Goal: Information Seeking & Learning: Learn about a topic

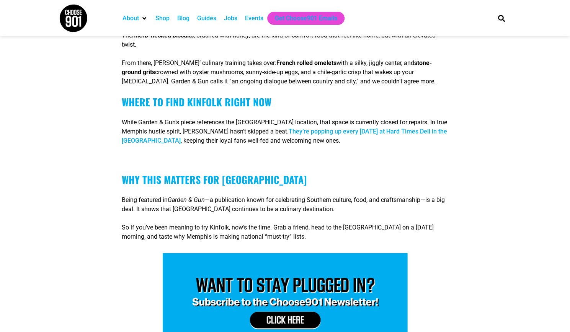
scroll to position [877, 0]
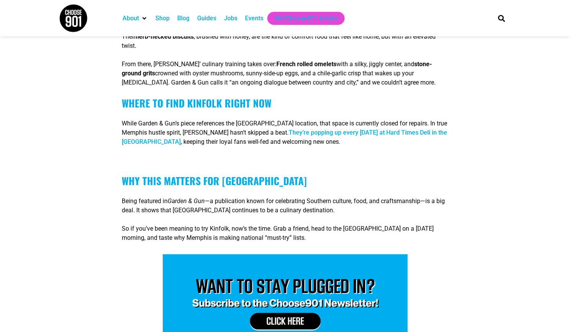
click at [422, 129] on link "They’re popping up every [DATE] at Hard Times Deli in the [GEOGRAPHIC_DATA]" at bounding box center [285, 137] width 326 height 16
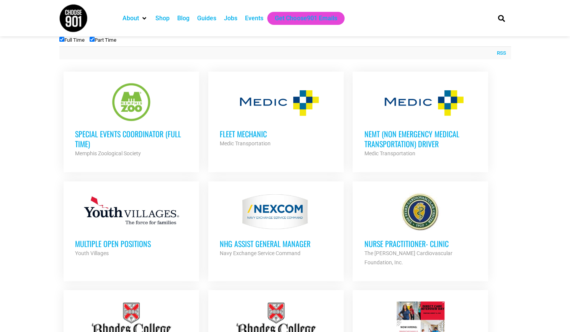
scroll to position [282, 0]
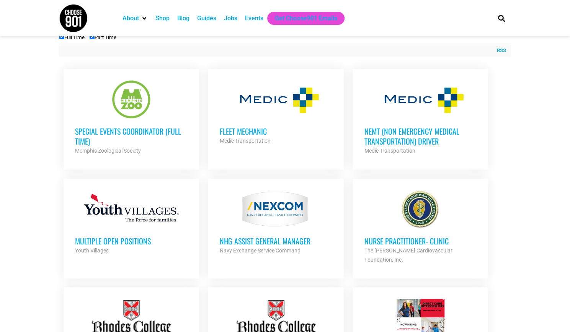
click at [122, 128] on h3 "Special Events Coordinator (Full Time)" at bounding box center [131, 136] width 113 height 20
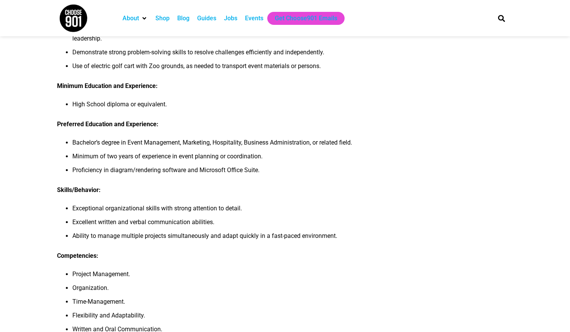
scroll to position [332, 0]
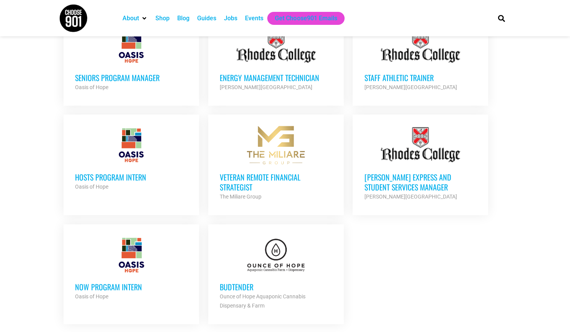
scroll to position [775, 0]
click at [241, 174] on h3 "Veteran Remote Financial Strategist" at bounding box center [276, 182] width 113 height 20
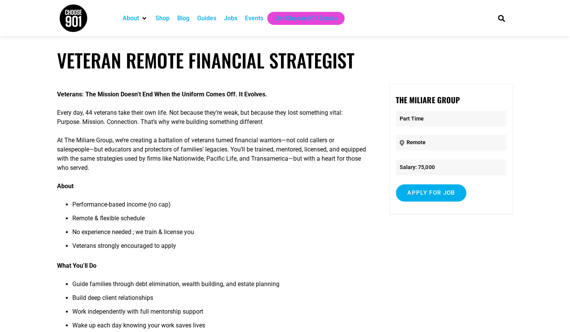
scroll to position [0, 0]
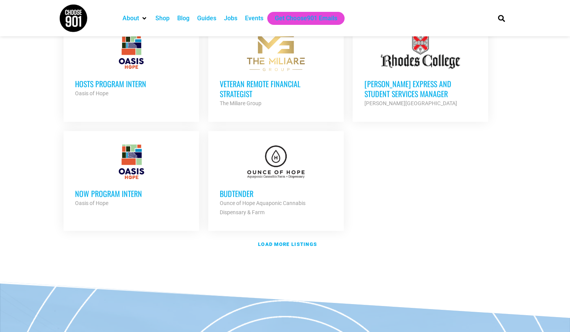
scroll to position [820, 0]
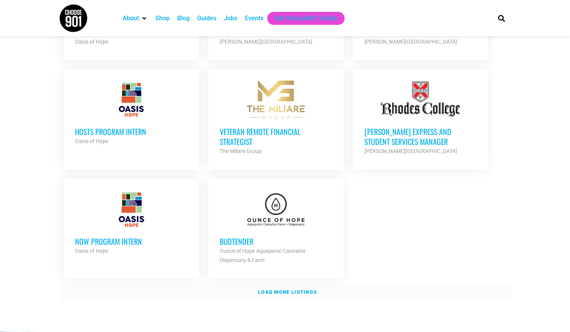
click at [285, 289] on strong "Load more listings" at bounding box center [287, 292] width 59 height 6
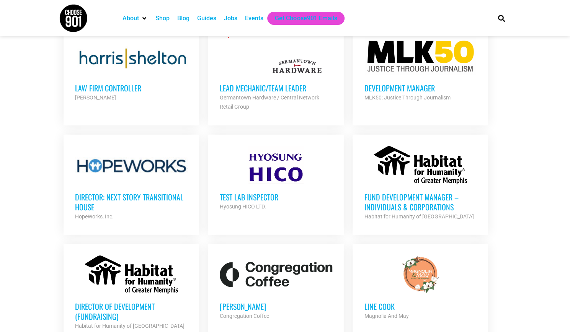
scroll to position [1413, 0]
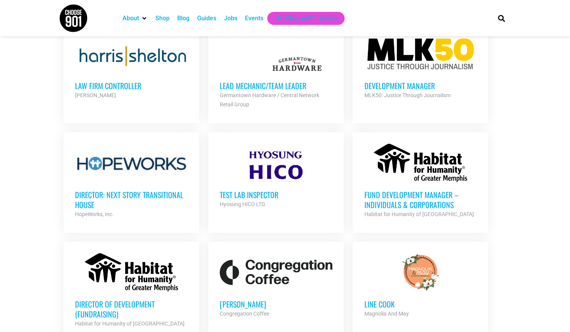
click at [264, 190] on h3 "Test Lab Inspector" at bounding box center [276, 195] width 113 height 10
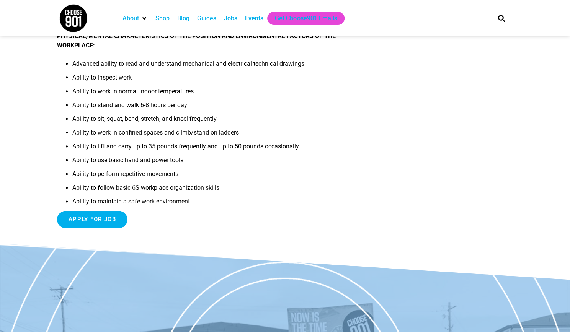
scroll to position [495, 0]
